Goal: Information Seeking & Learning: Learn about a topic

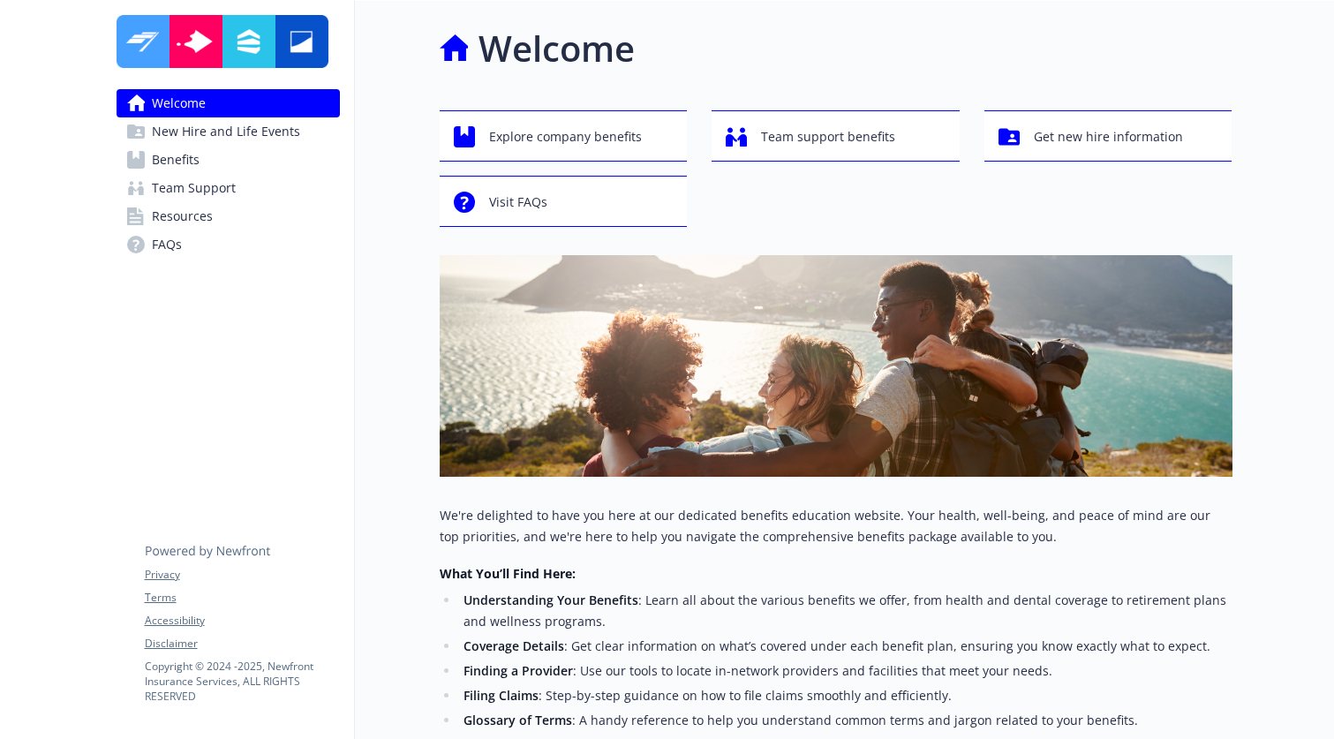
click at [192, 220] on span "Resources" at bounding box center [182, 216] width 61 height 28
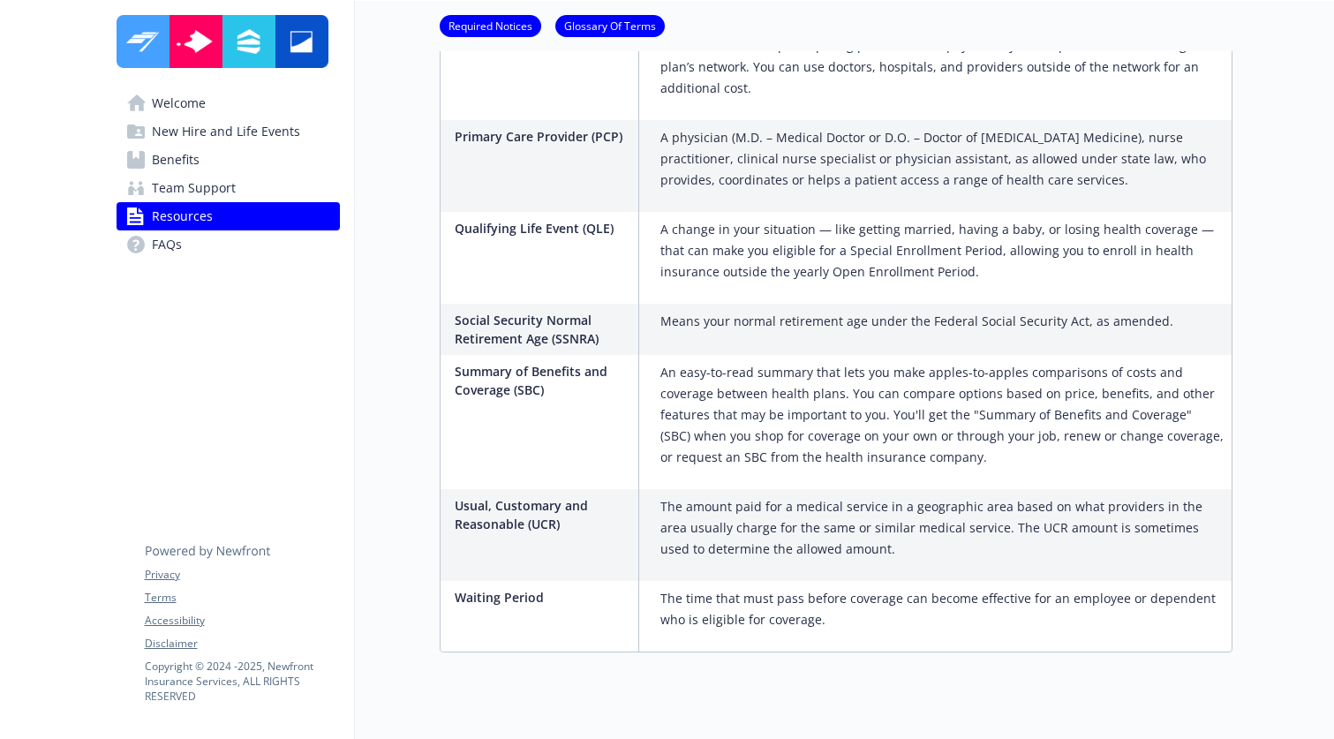
scroll to position [3265, 0]
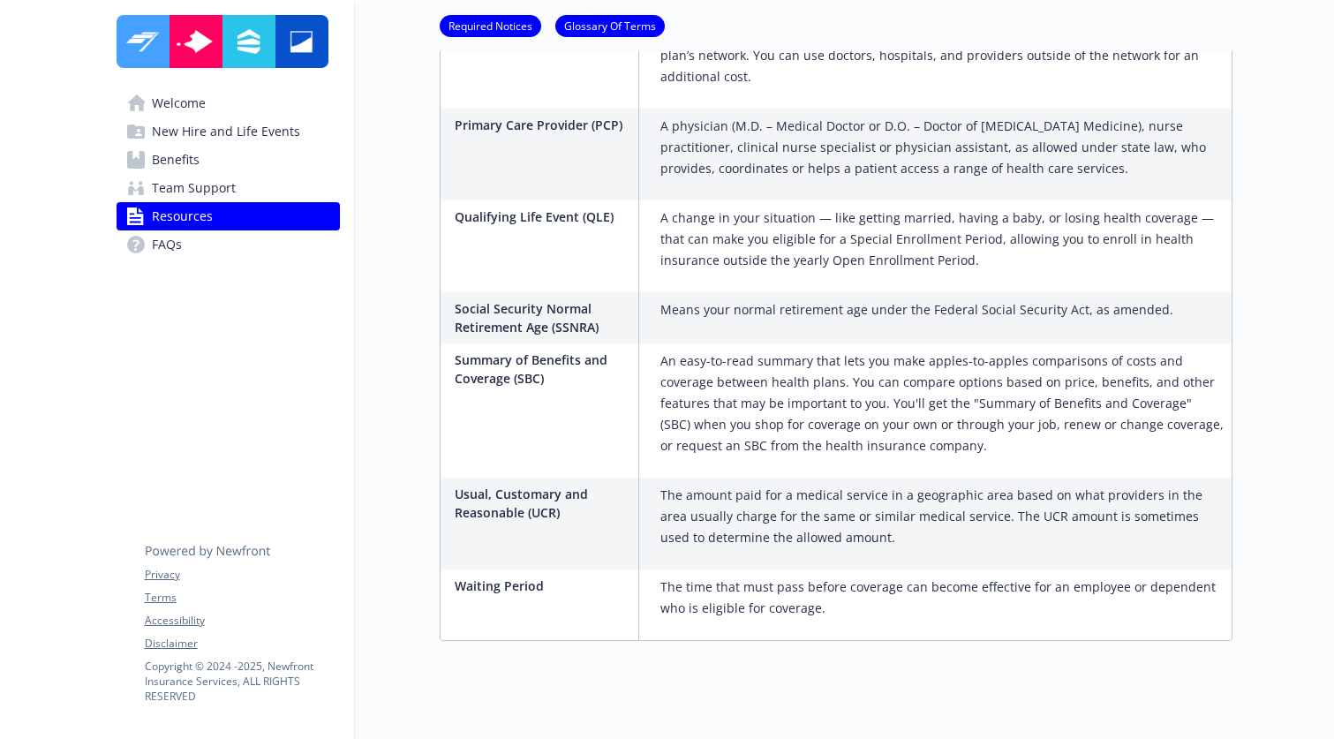
click at [170, 165] on span "Benefits" at bounding box center [176, 160] width 48 height 28
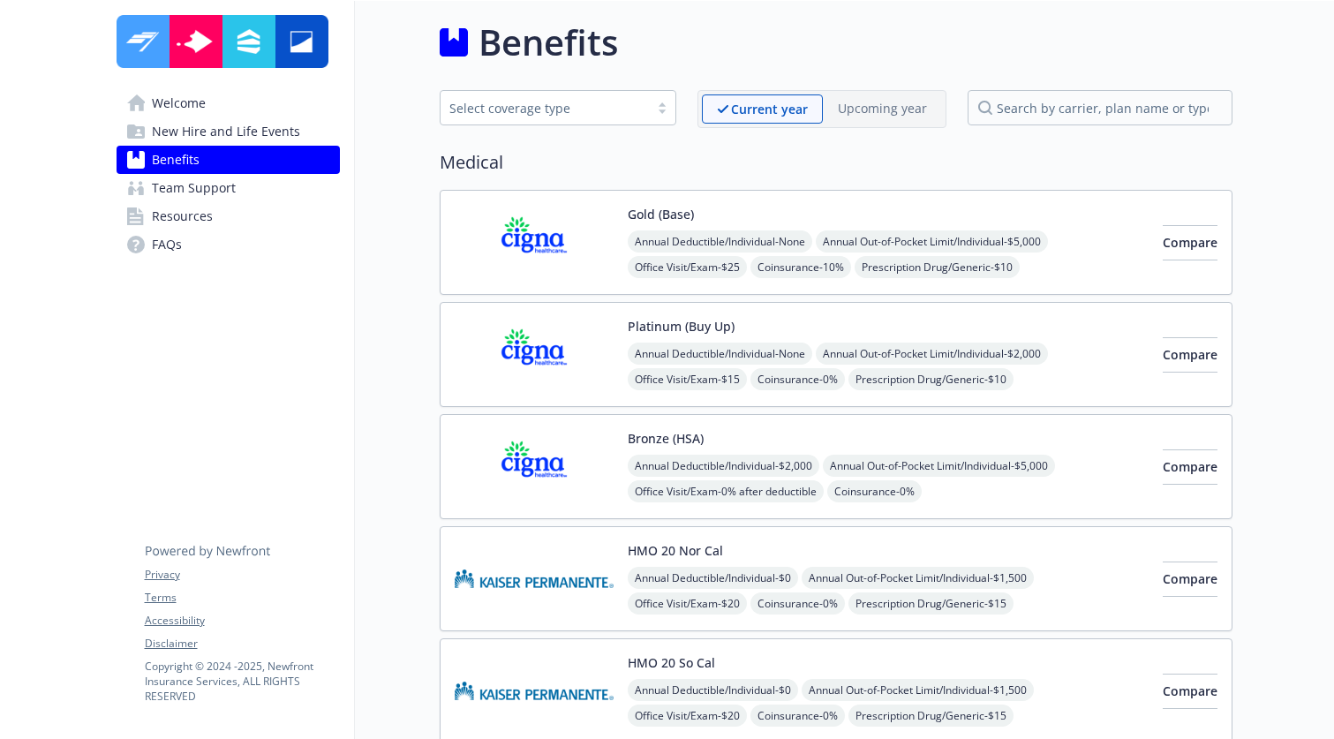
scroll to position [7, 0]
click at [188, 188] on span "Team Support" at bounding box center [194, 188] width 84 height 28
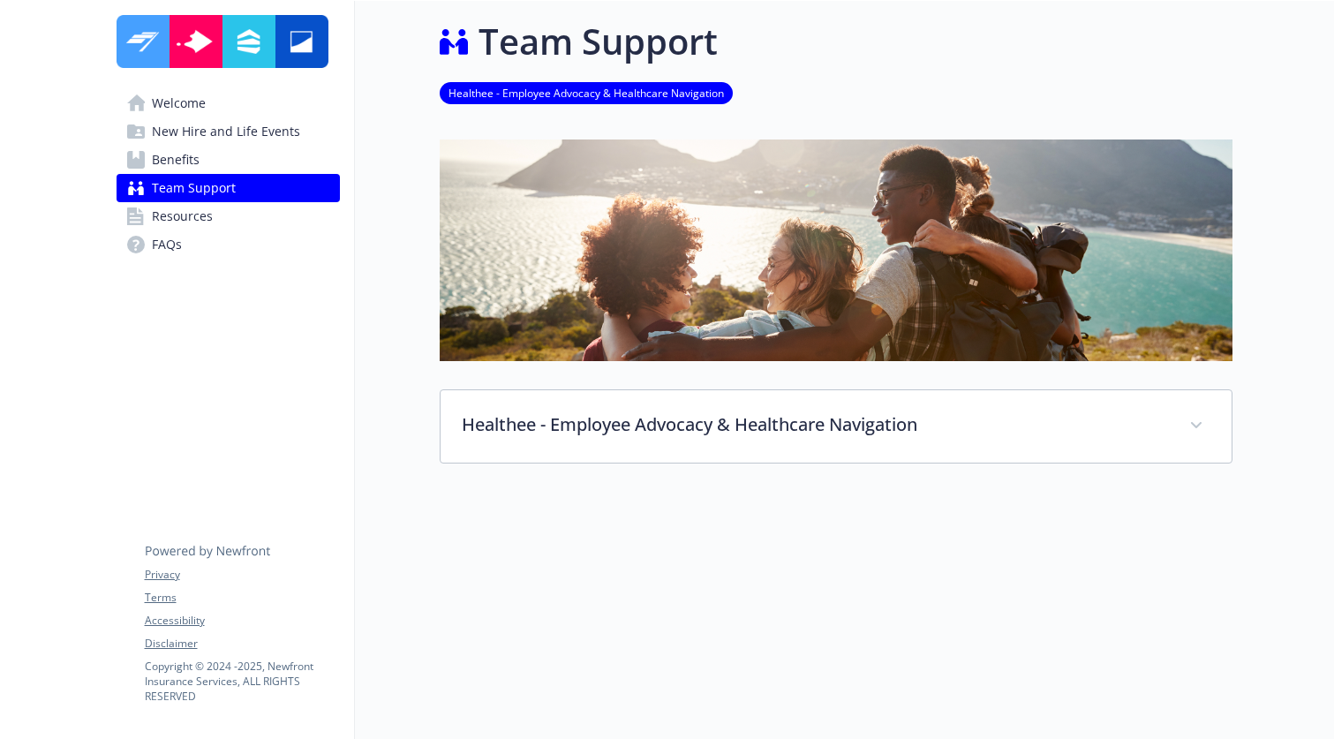
click at [144, 241] on icon at bounding box center [136, 245] width 18 height 18
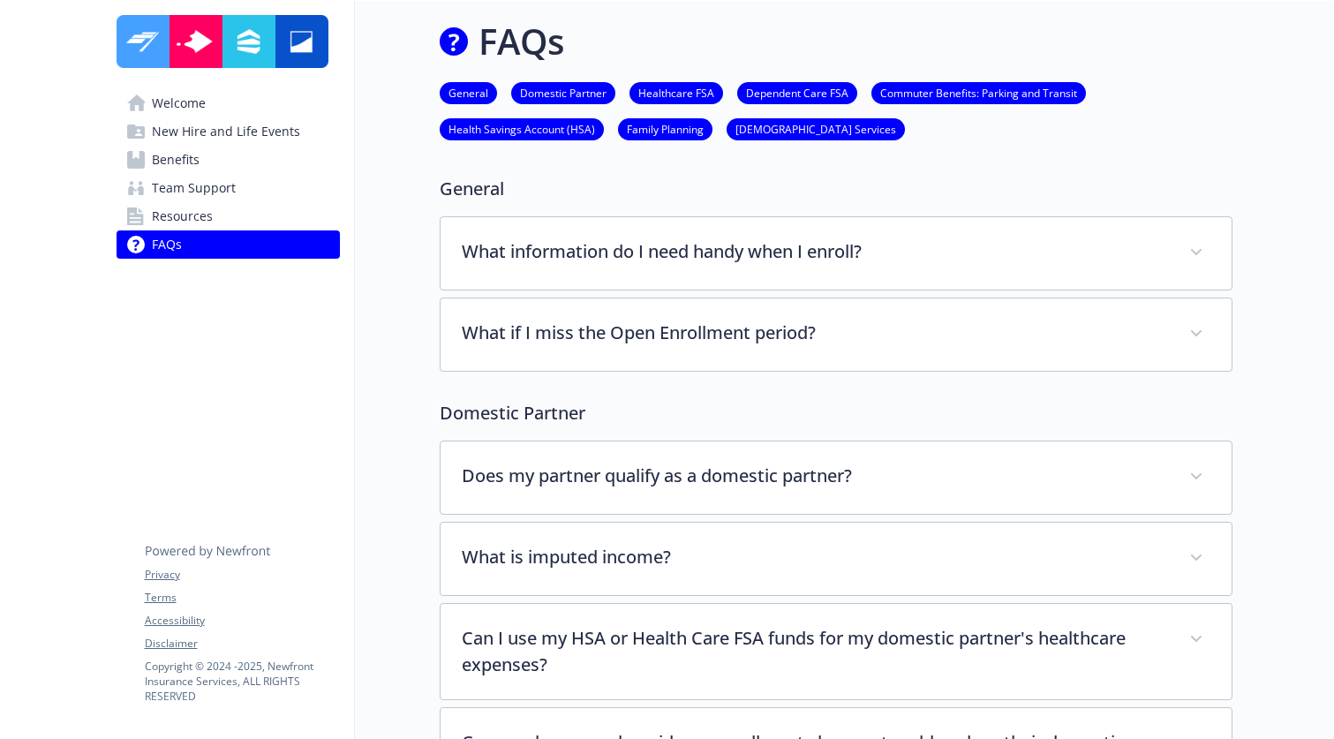
click at [186, 162] on span "Benefits" at bounding box center [176, 160] width 48 height 28
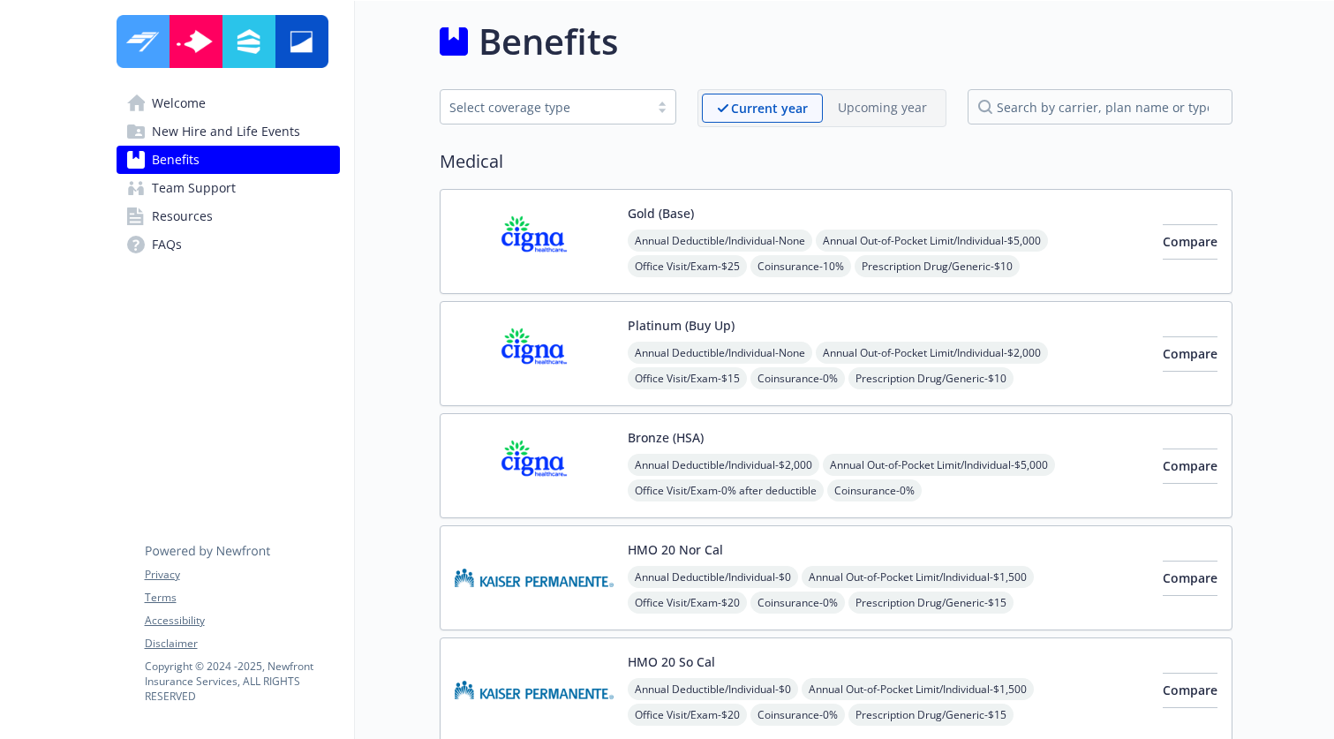
click at [550, 246] on img at bounding box center [534, 241] width 159 height 75
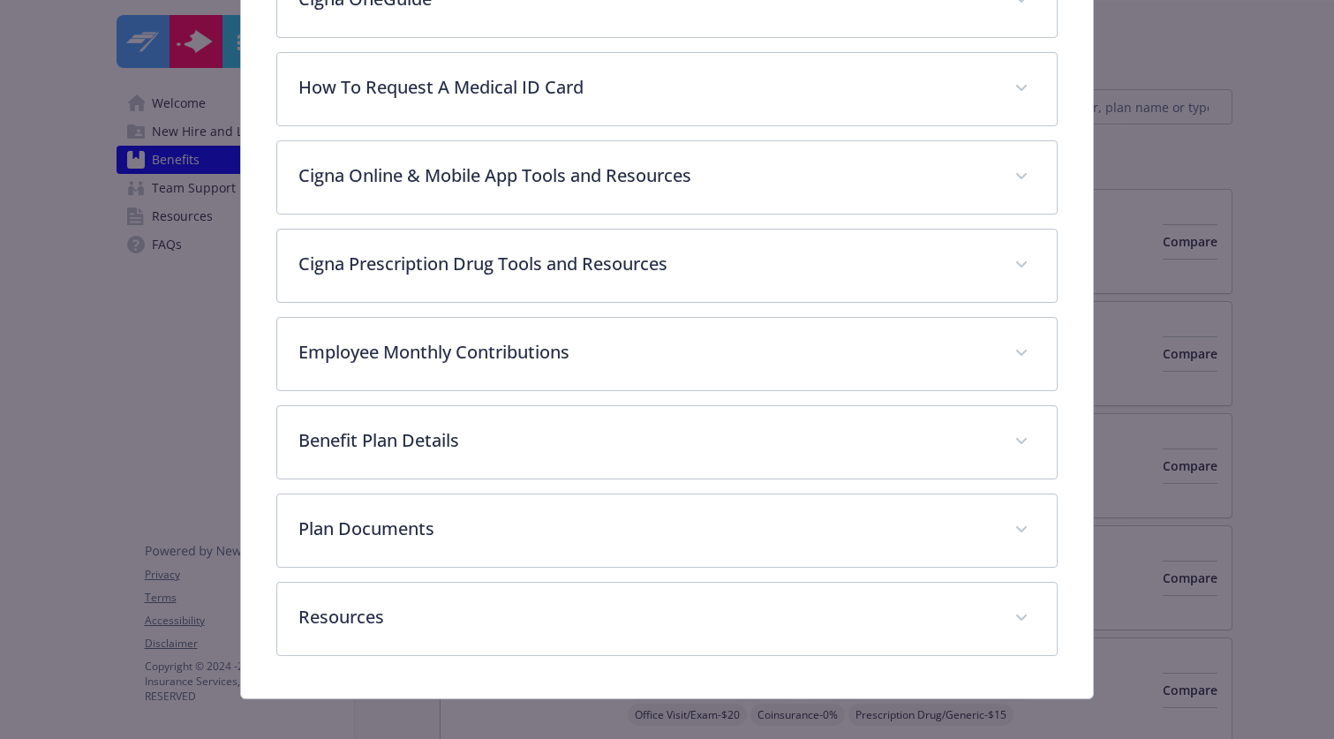
scroll to position [783, 0]
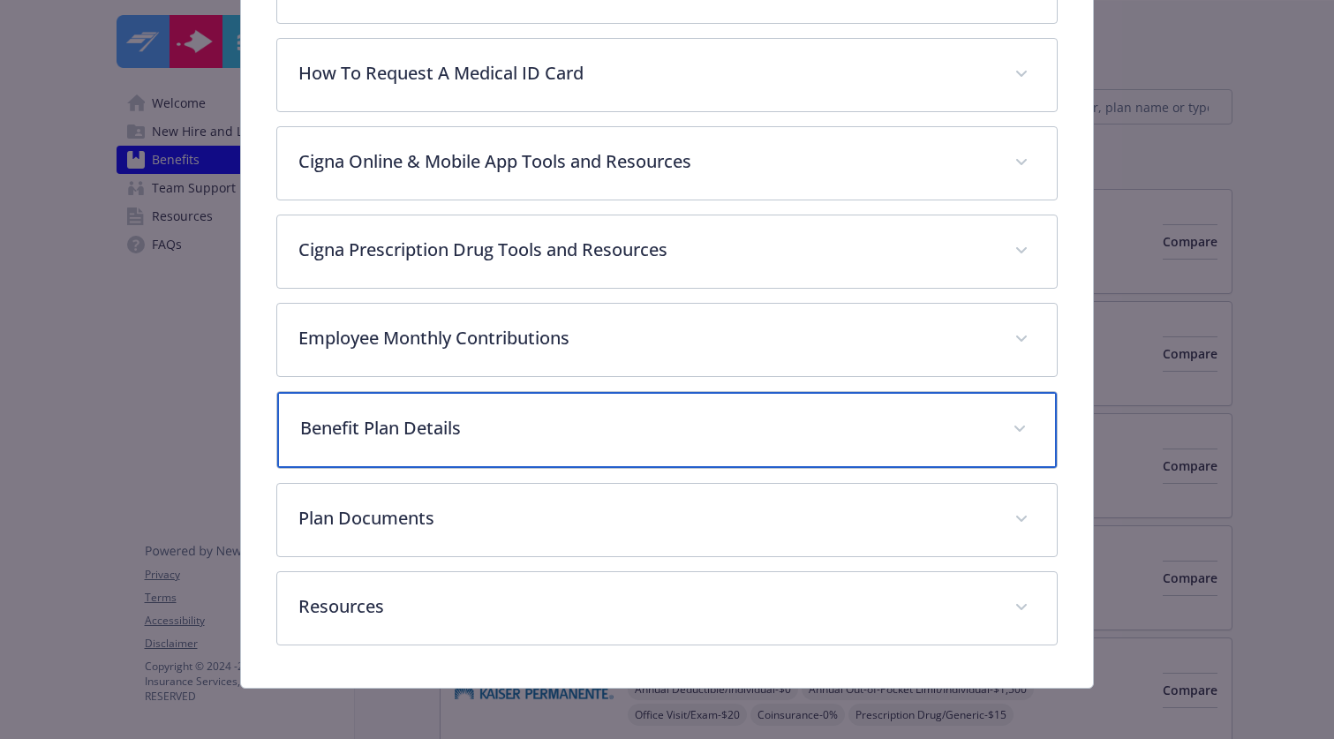
click at [518, 415] on p "Benefit Plan Details" at bounding box center [645, 428] width 691 height 26
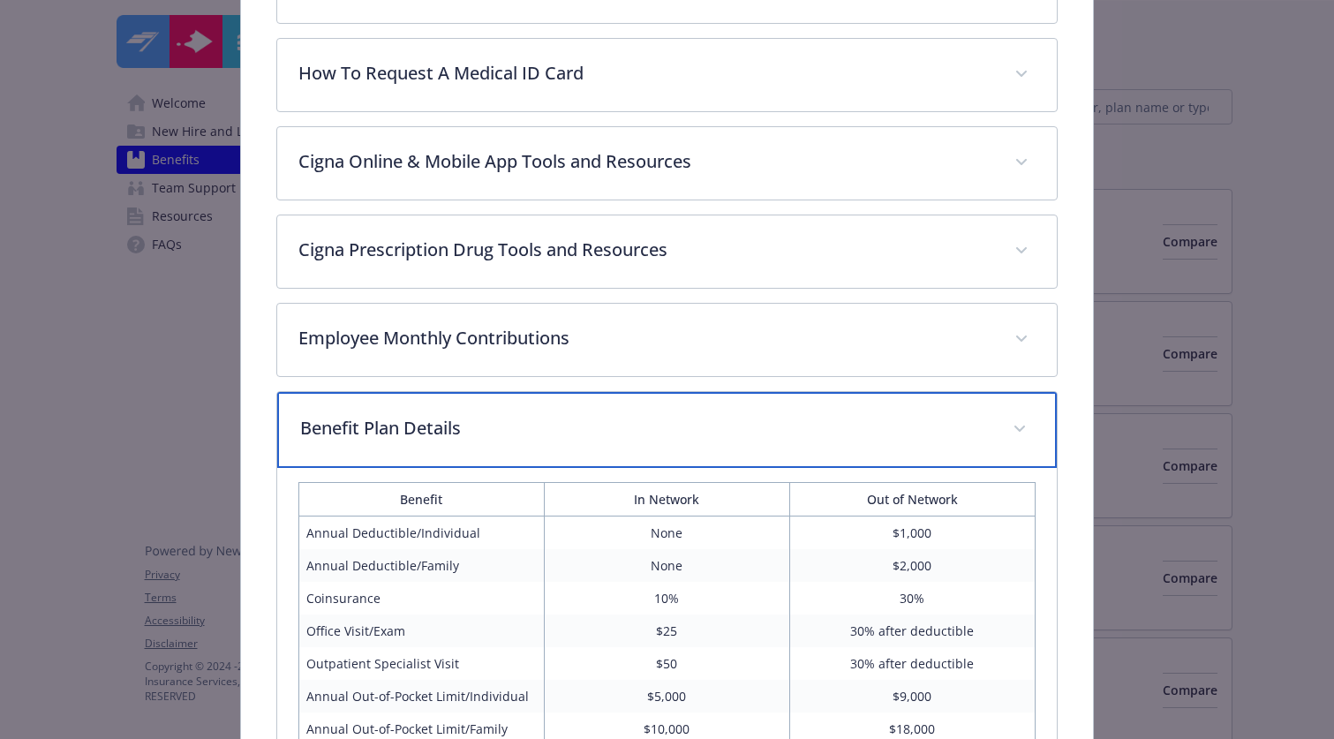
click at [544, 423] on p "Benefit Plan Details" at bounding box center [645, 428] width 691 height 26
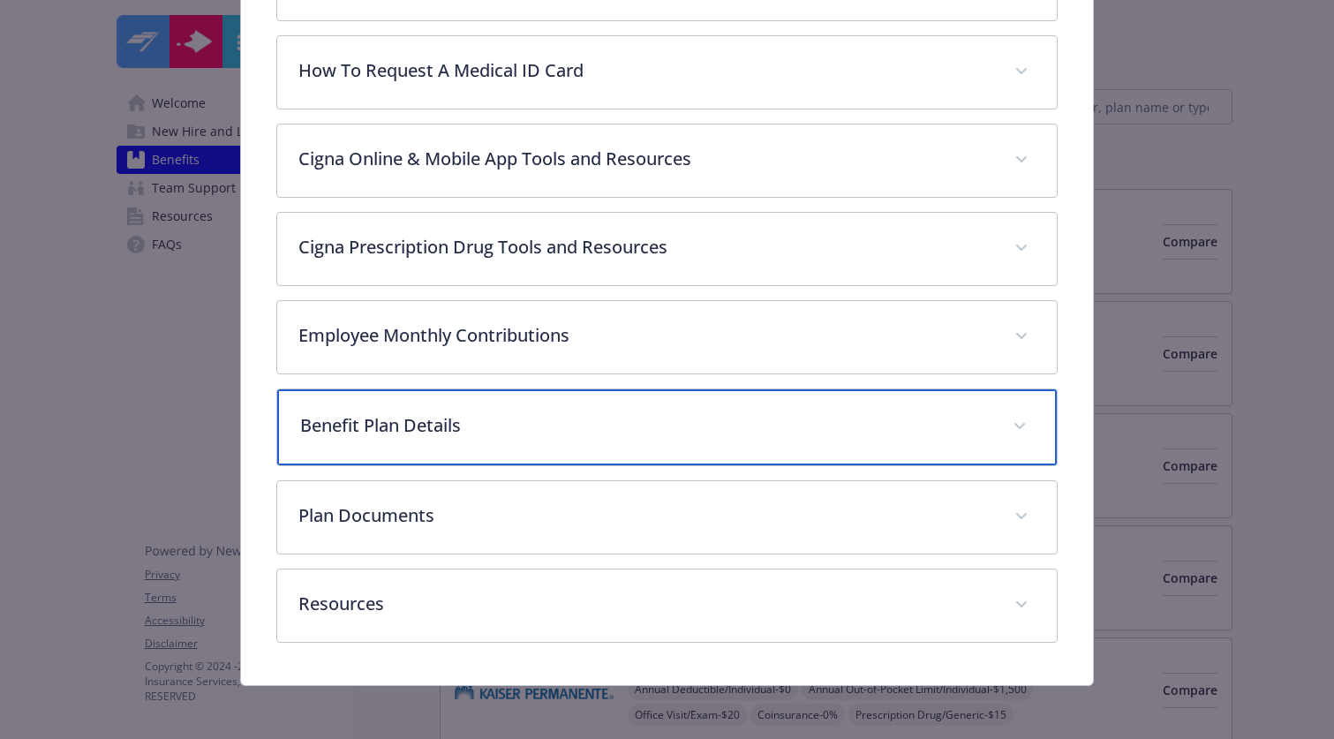
scroll to position [787, 0]
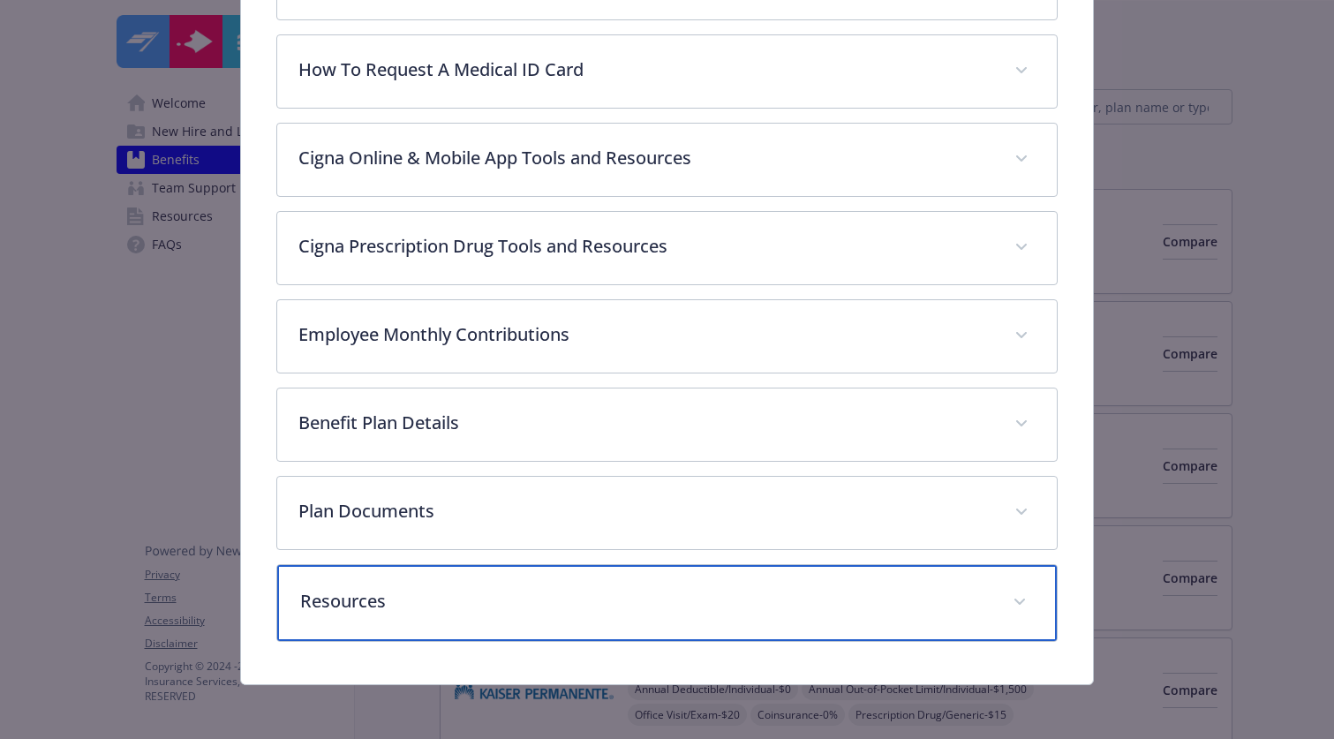
click at [518, 588] on p "Resources" at bounding box center [645, 601] width 691 height 26
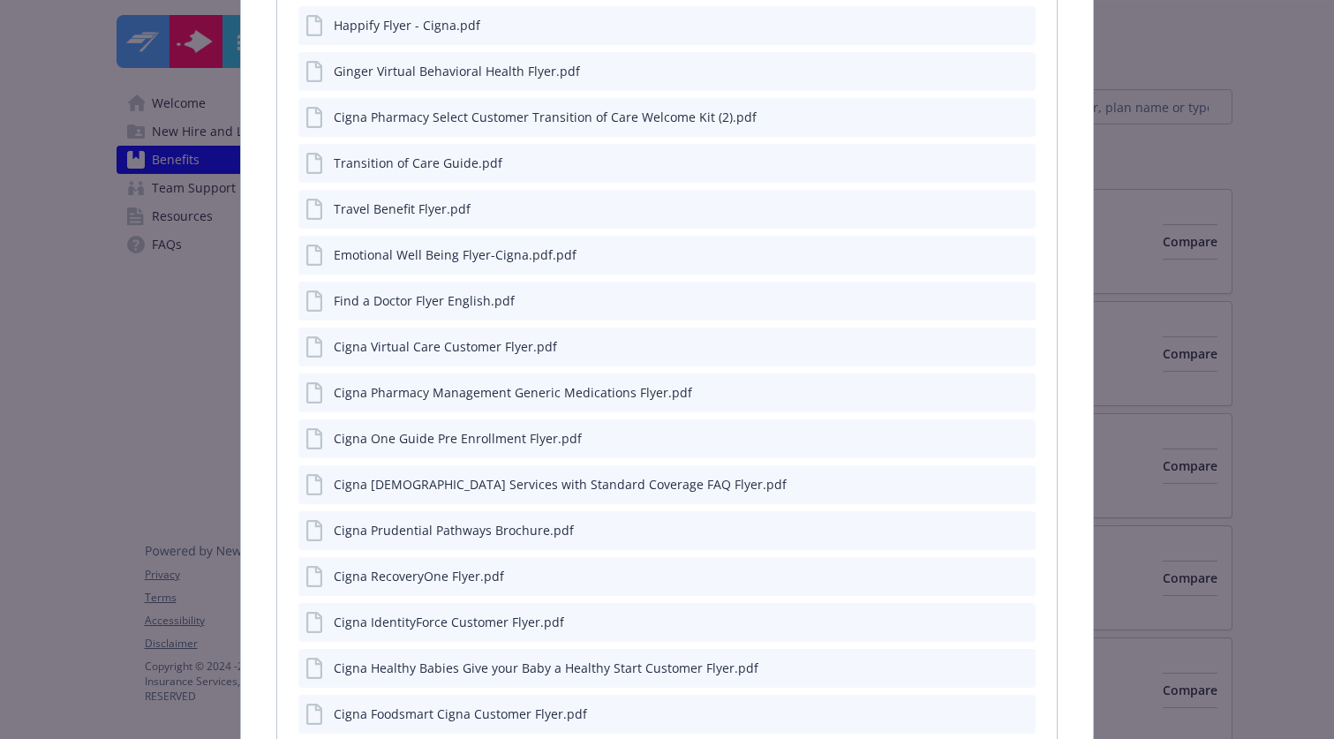
scroll to position [704, 0]
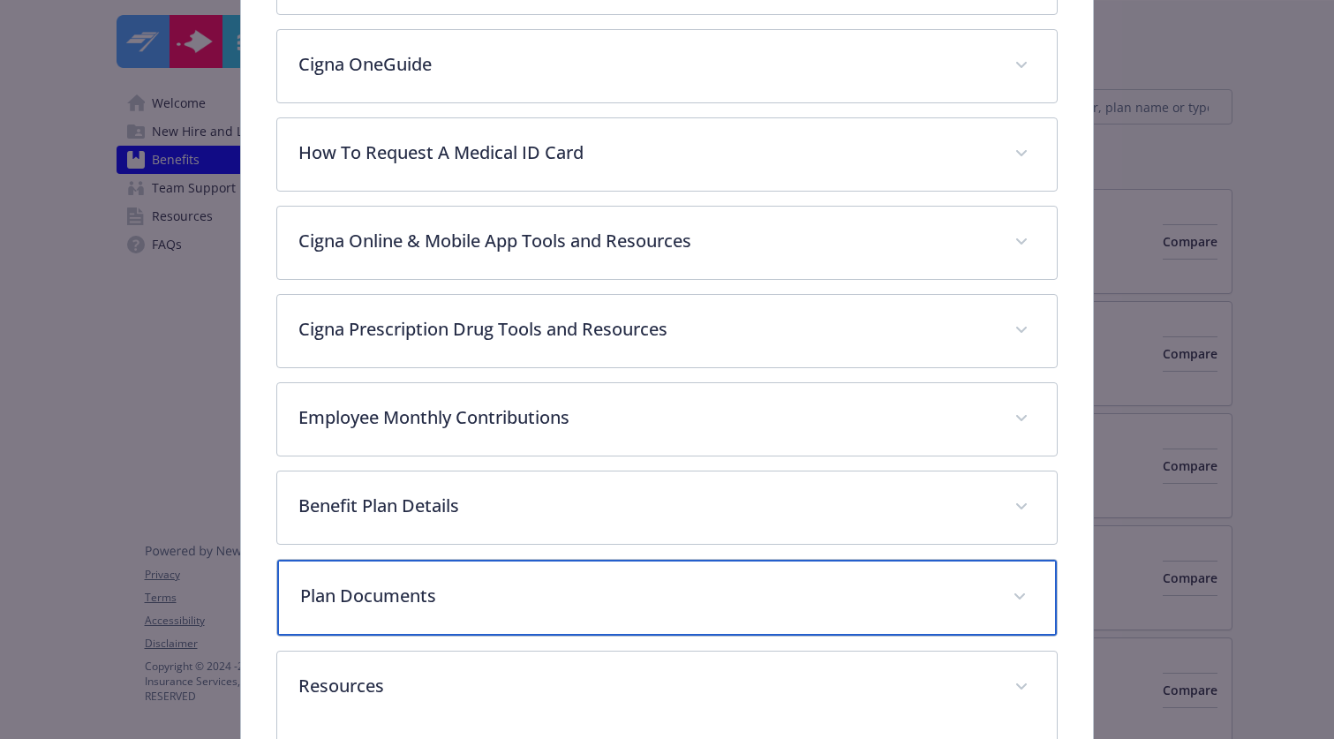
click at [498, 586] on p "Plan Documents" at bounding box center [645, 596] width 691 height 26
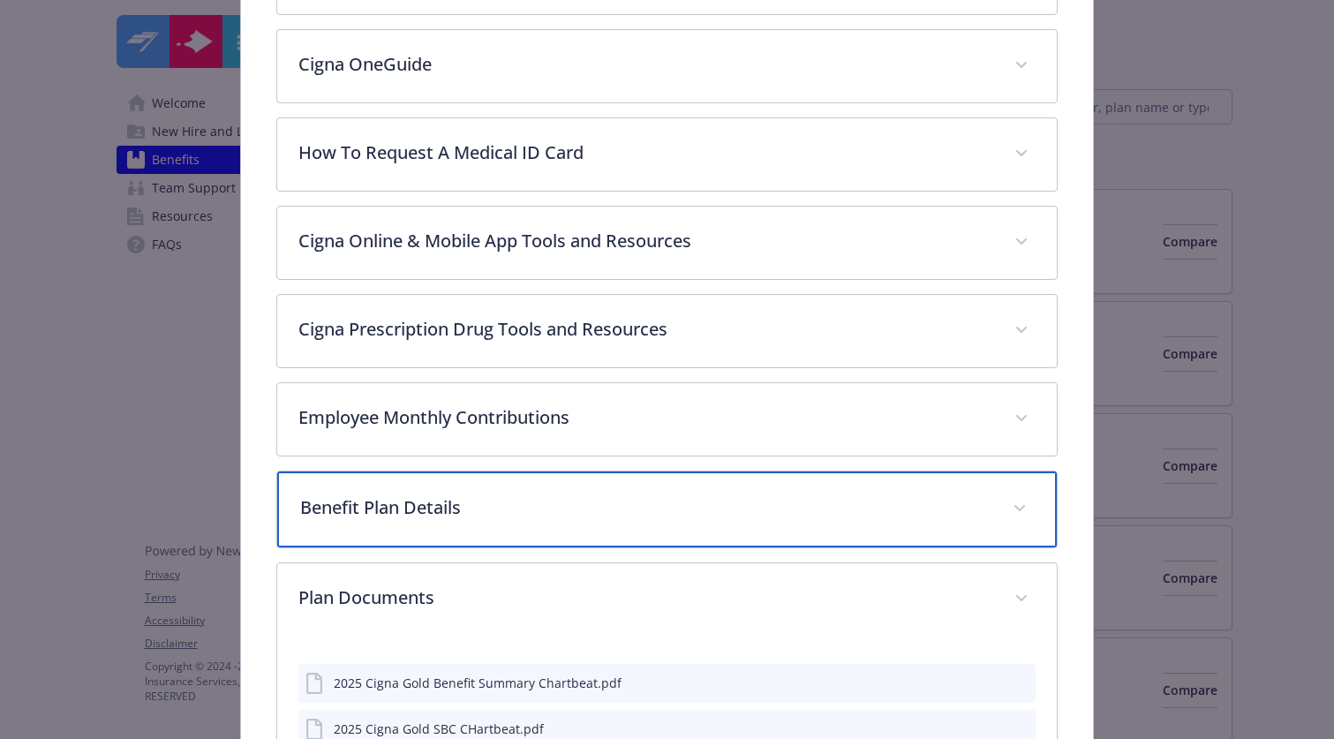
click at [523, 516] on p "Benefit Plan Details" at bounding box center [645, 508] width 691 height 26
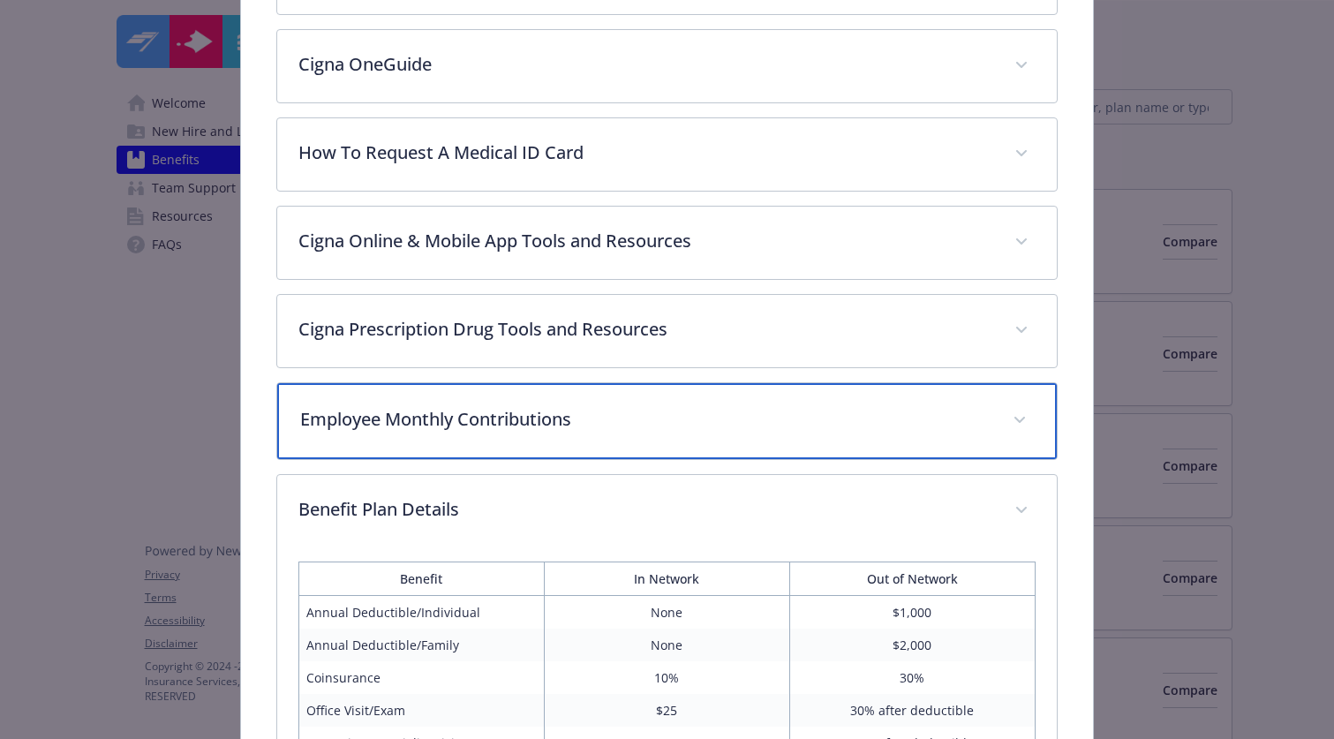
click at [512, 422] on p "Employee Monthly Contributions" at bounding box center [645, 419] width 691 height 26
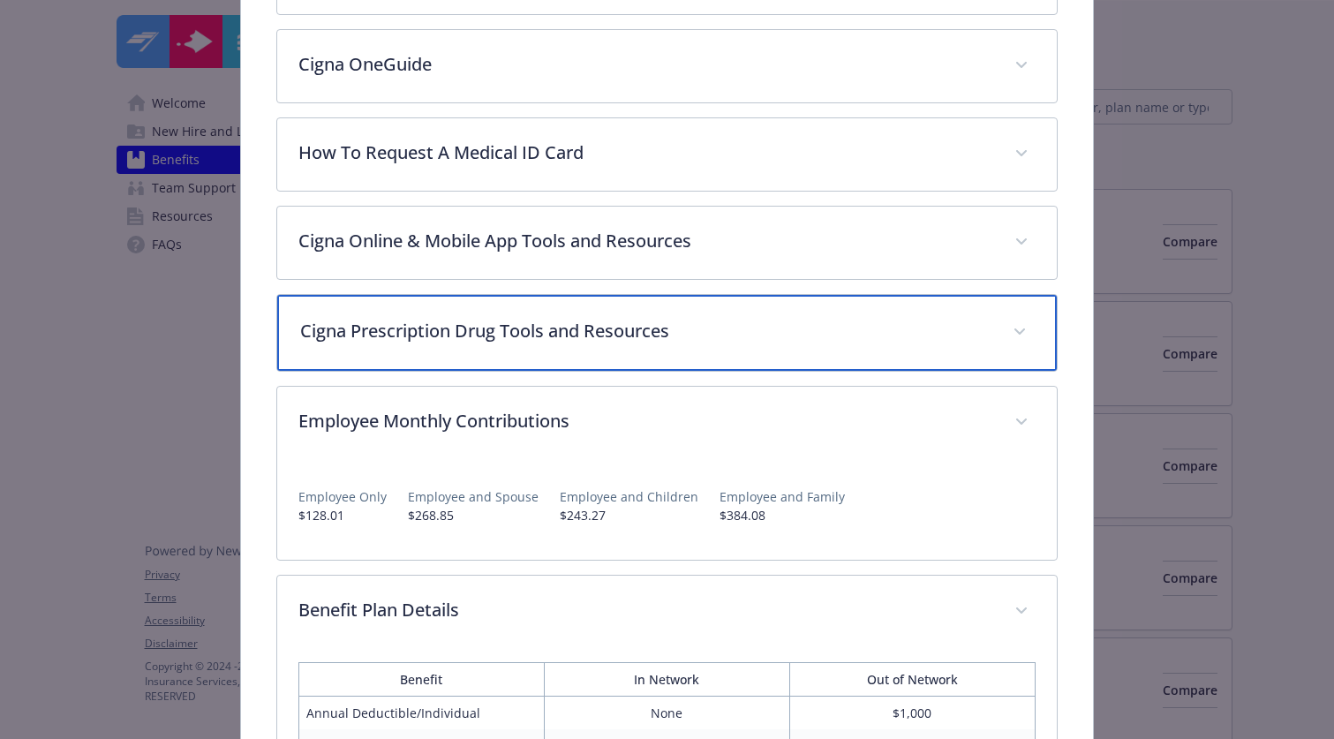
click at [564, 334] on p "Cigna Prescription Drug Tools and Resources" at bounding box center [645, 331] width 691 height 26
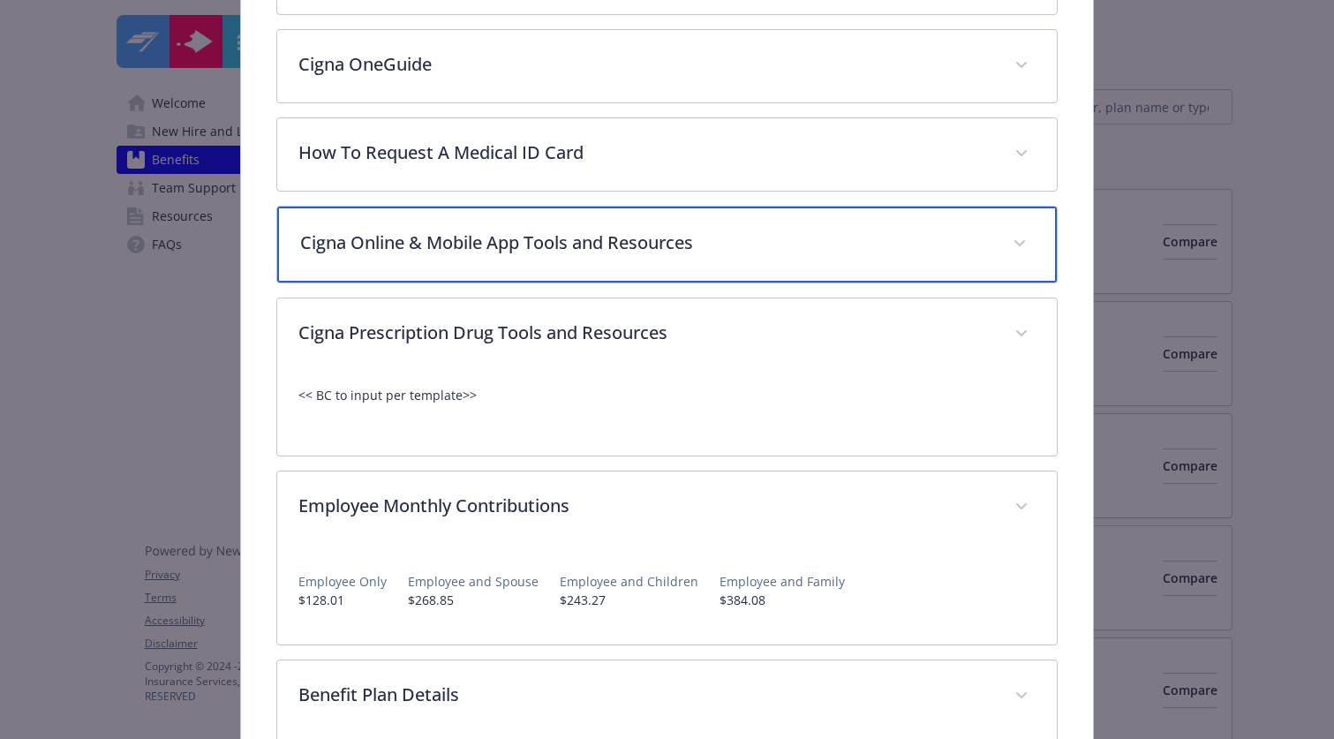
click at [536, 253] on div "Cigna Online & Mobile App Tools and Resources" at bounding box center [667, 245] width 780 height 76
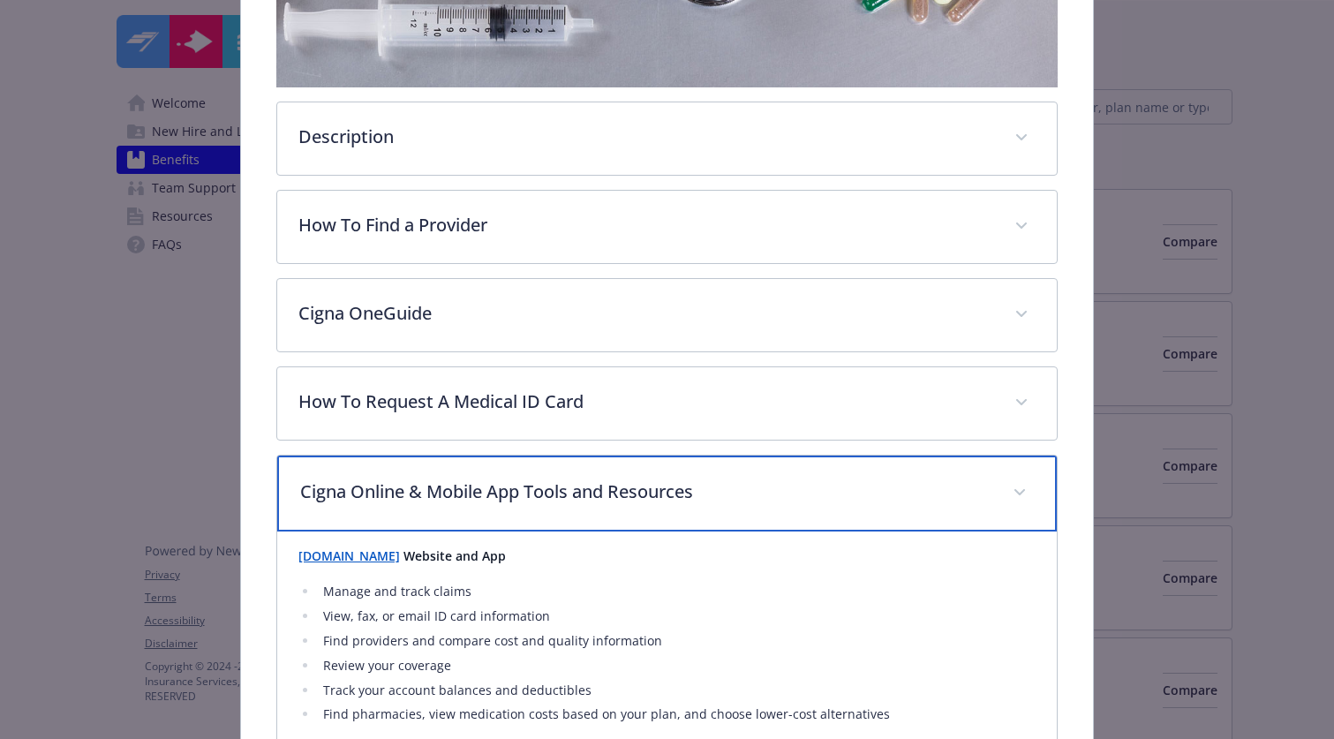
scroll to position [449, 0]
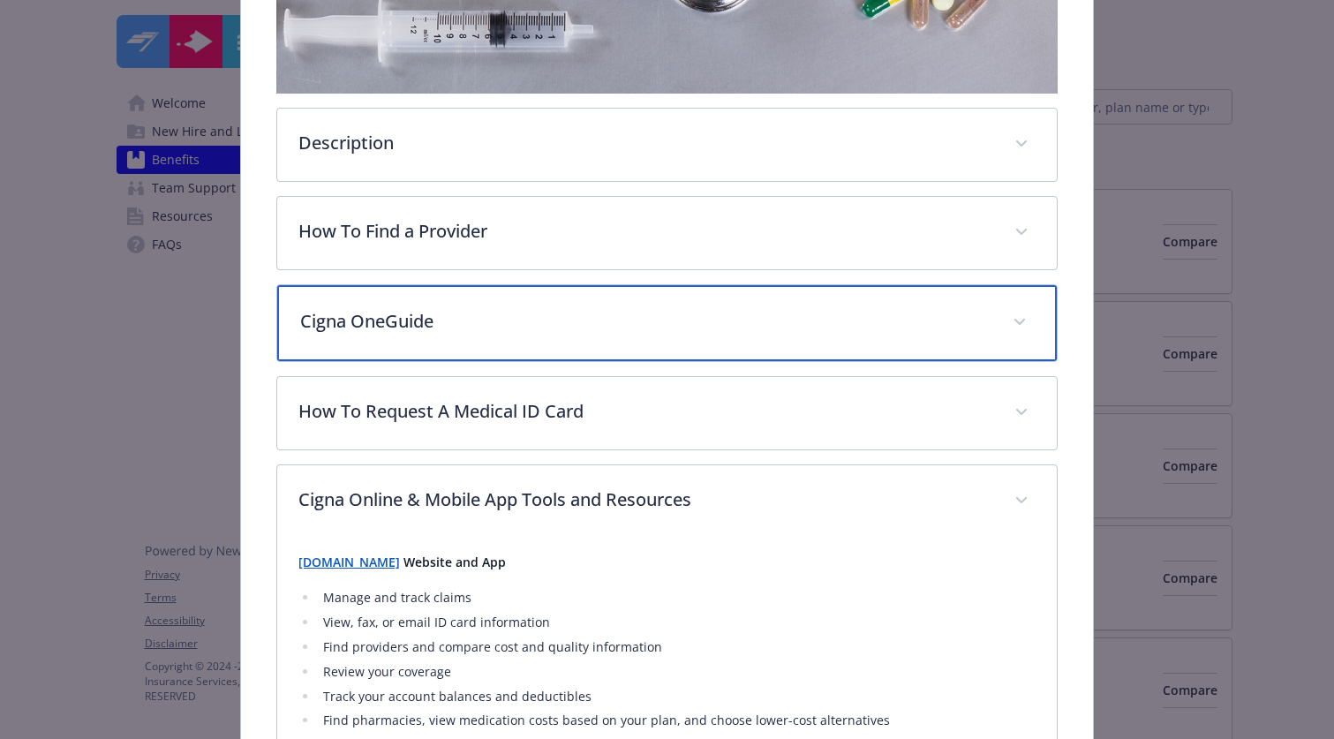
click at [452, 310] on p "Cigna OneGuide" at bounding box center [645, 321] width 691 height 26
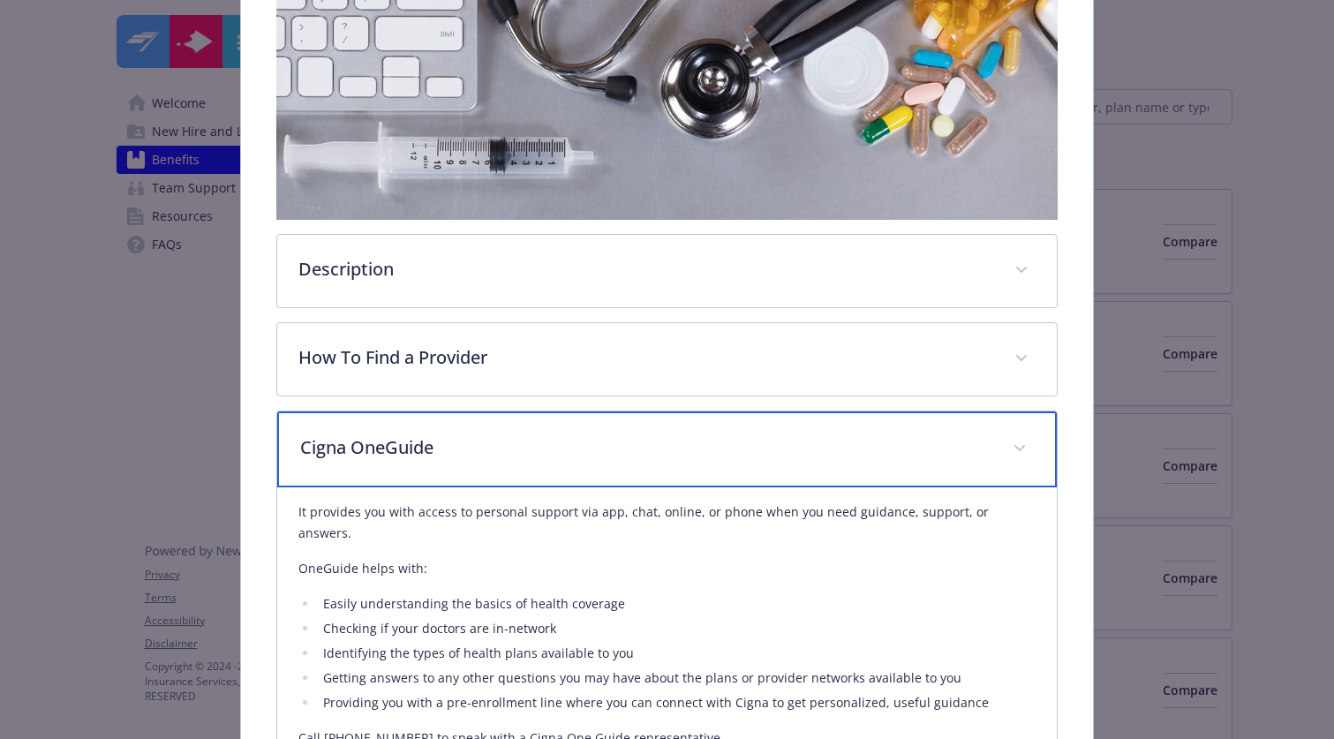
scroll to position [316, 0]
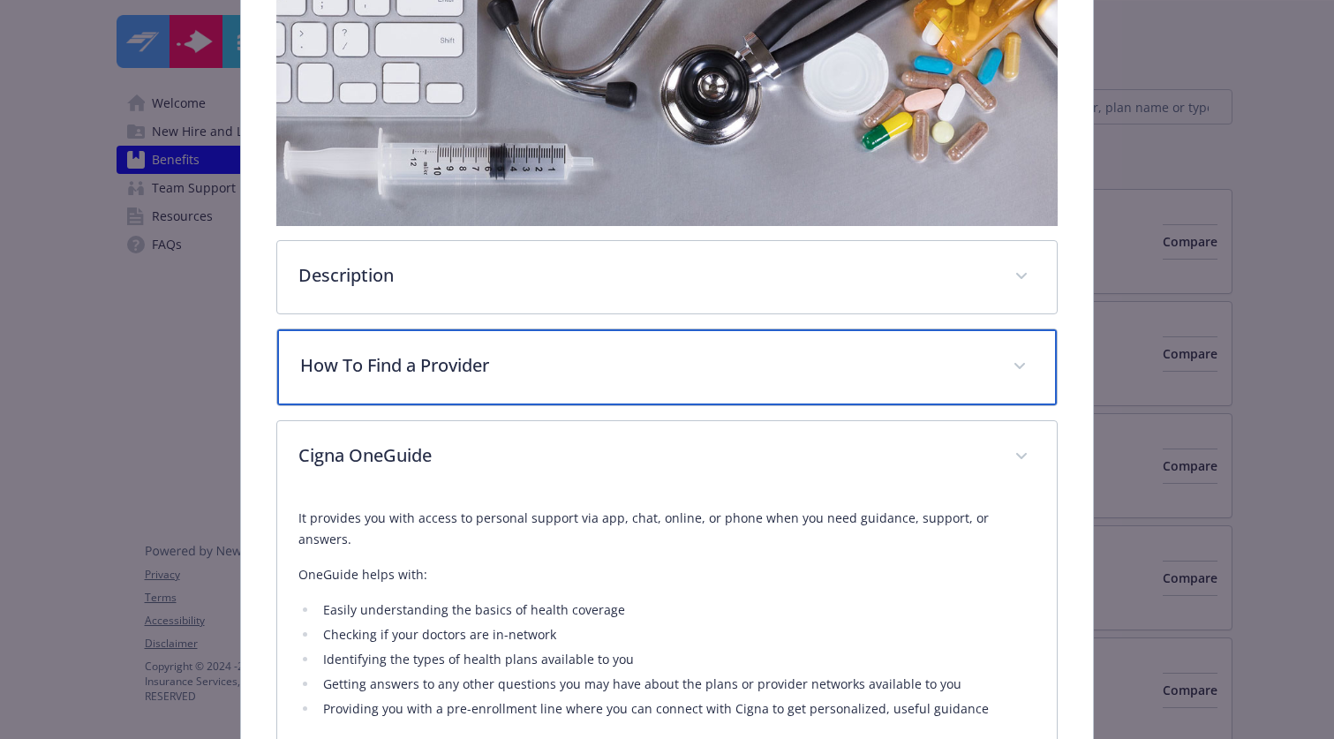
click at [398, 363] on p "How To Find a Provider" at bounding box center [645, 365] width 691 height 26
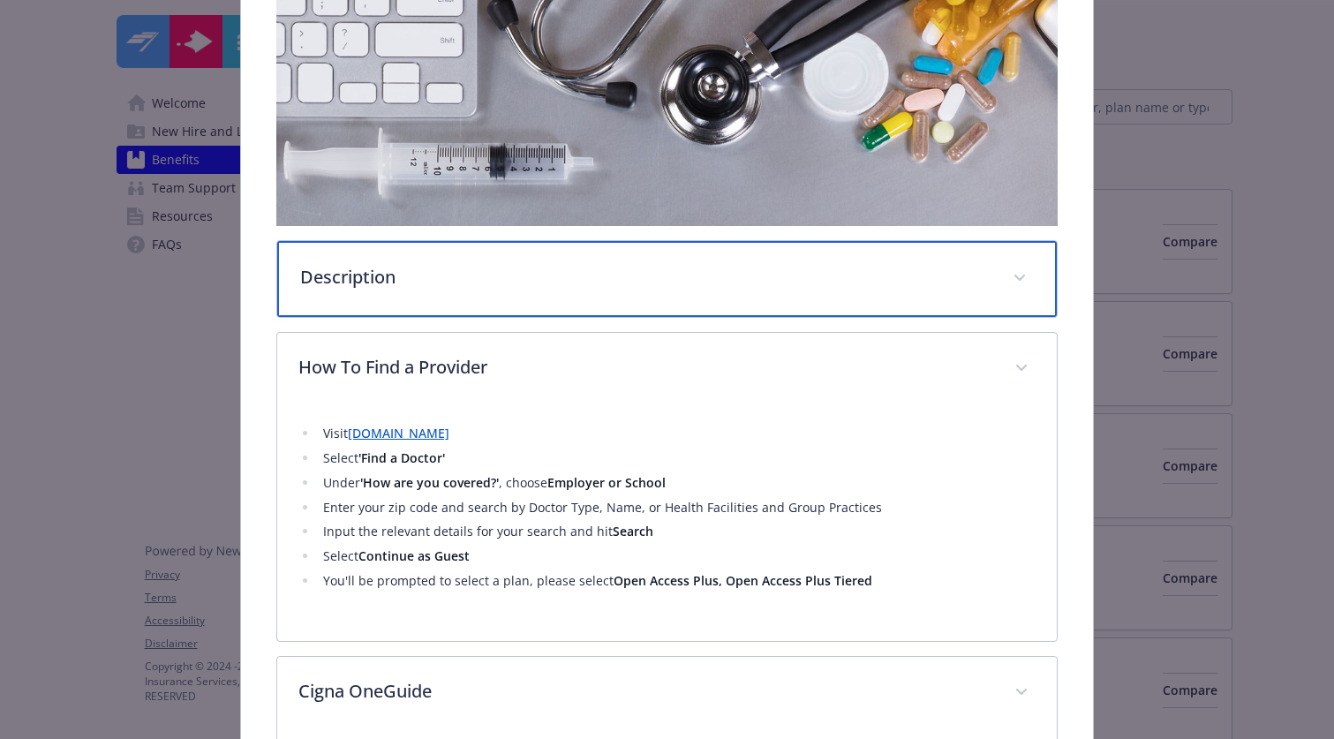
click at [401, 287] on div "Description" at bounding box center [667, 279] width 780 height 76
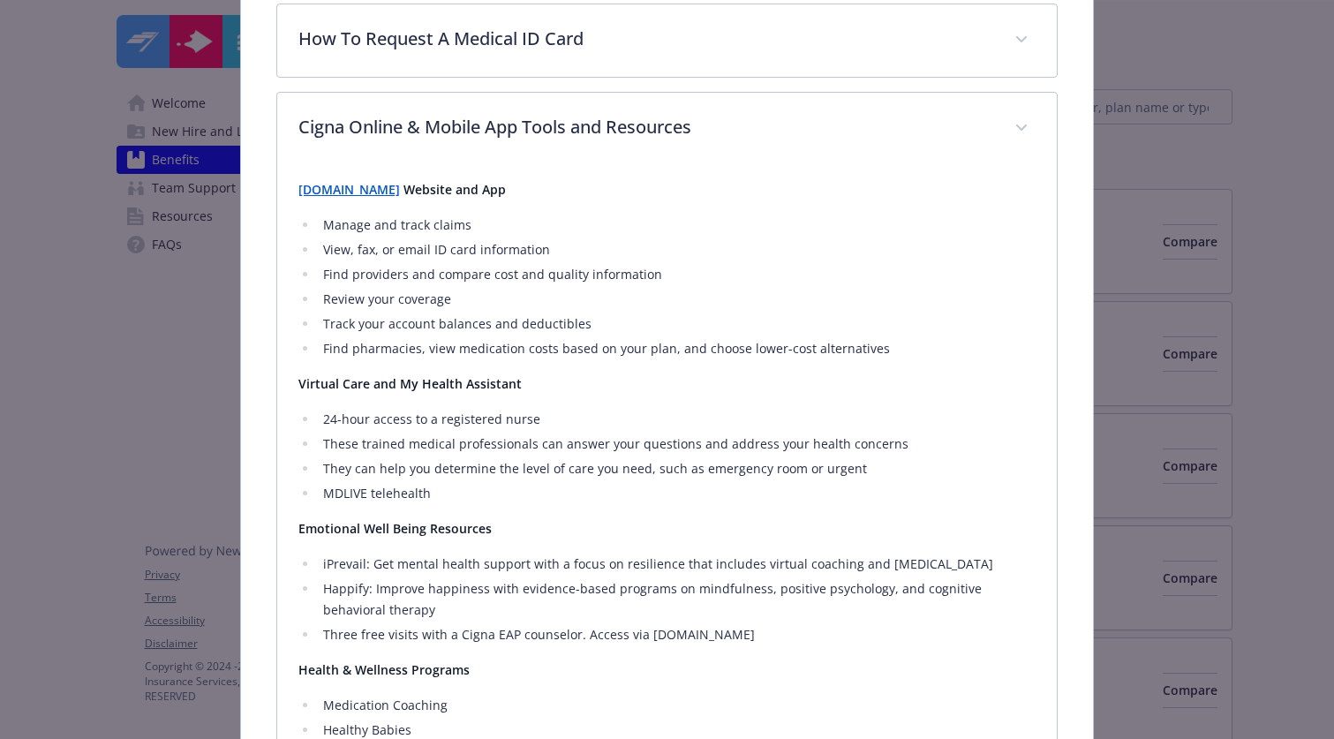
scroll to position [1537, 0]
